Goal: Information Seeking & Learning: Learn about a topic

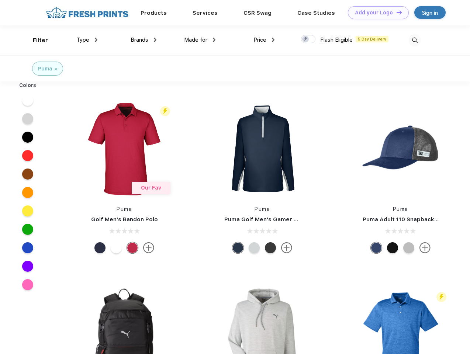
click at [375, 13] on link "Add your Logo Design Tool" at bounding box center [378, 12] width 61 height 13
click at [0, 0] on div "Design Tool" at bounding box center [0, 0] width 0 height 0
click at [396, 12] on link "Add your Logo Design Tool" at bounding box center [378, 12] width 61 height 13
click at [35, 40] on div "Filter" at bounding box center [40, 40] width 15 height 8
click at [87, 40] on span "Type" at bounding box center [82, 40] width 13 height 7
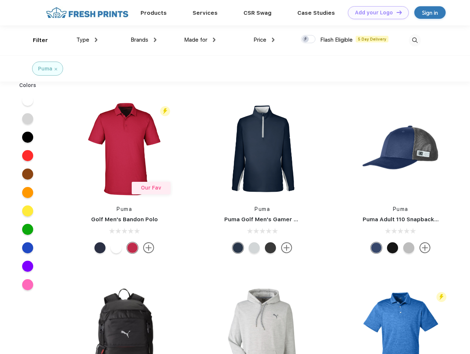
click at [143, 40] on span "Brands" at bounding box center [140, 40] width 18 height 7
click at [200, 40] on span "Made for" at bounding box center [195, 40] width 23 height 7
click at [264, 40] on span "Price" at bounding box center [259, 40] width 13 height 7
click at [308, 39] on div at bounding box center [308, 39] width 14 height 8
click at [306, 39] on input "checkbox" at bounding box center [303, 37] width 5 height 5
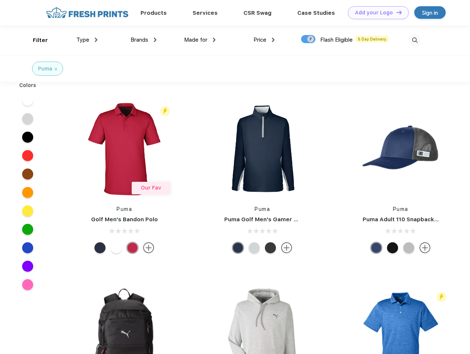
click at [414, 40] on img at bounding box center [415, 40] width 12 height 12
